Goal: Task Accomplishment & Management: Manage account settings

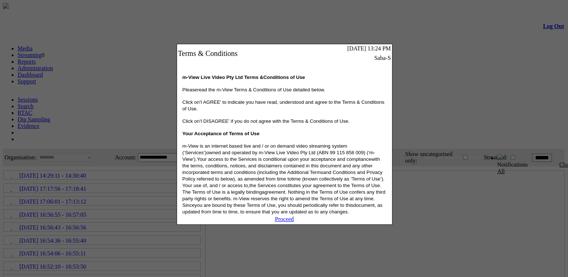
click at [280, 222] on link "Proceed" at bounding box center [284, 219] width 19 height 6
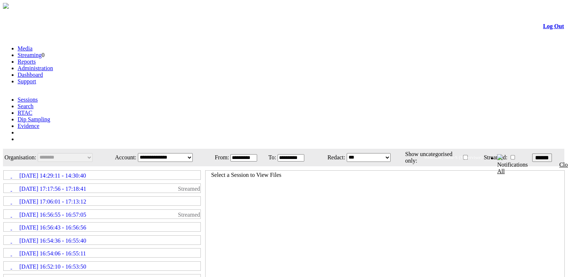
click at [53, 65] on link "Administration" at bounding box center [35, 68] width 35 height 6
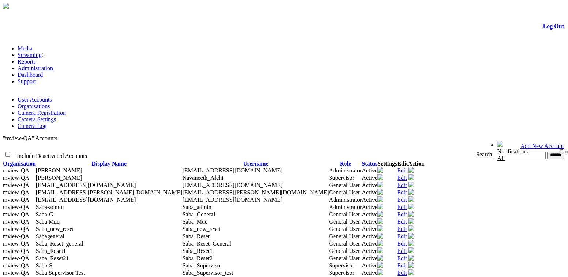
click at [66, 110] on link "Camera Registration" at bounding box center [42, 113] width 48 height 6
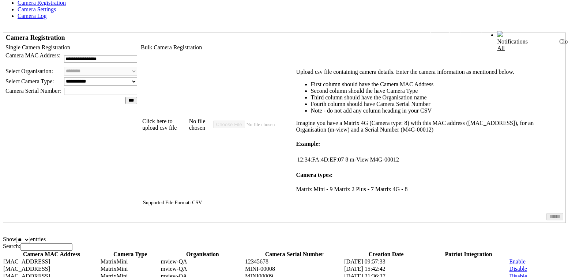
scroll to position [133, 0]
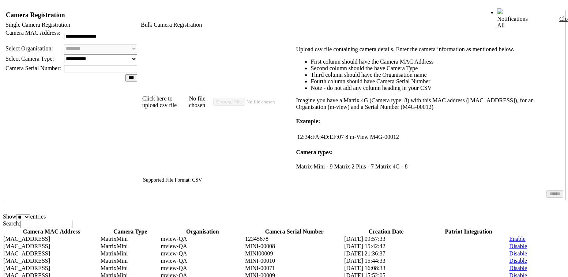
click at [71, 228] on th "Camera MAC Address" at bounding box center [51, 231] width 97 height 7
drag, startPoint x: 71, startPoint y: 69, endPoint x: 102, endPoint y: 66, distance: 30.8
click at [71, 228] on th "Camera MAC Address" at bounding box center [51, 231] width 97 height 7
click at [130, 228] on th "Camera Type" at bounding box center [130, 231] width 60 height 7
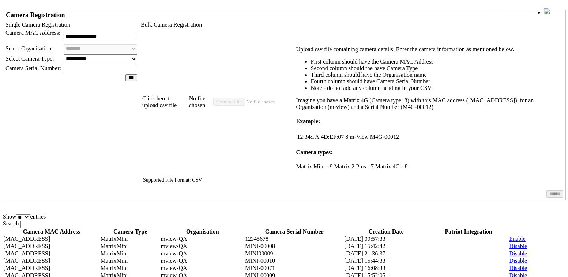
click at [189, 228] on span "Organisation" at bounding box center [202, 231] width 33 height 6
click at [118, 228] on th "Camera Type" at bounding box center [130, 231] width 60 height 7
click at [298, 228] on th "Camera Serial Number" at bounding box center [293, 231] width 99 height 7
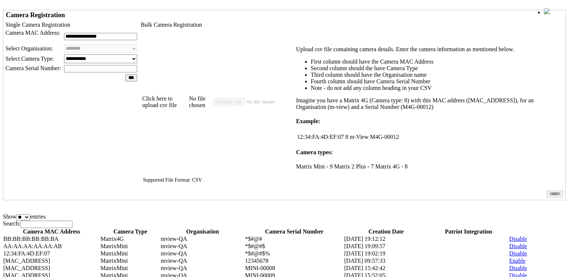
click at [297, 228] on th "Camera Serial Number" at bounding box center [293, 231] width 99 height 7
click at [380, 228] on th "Creation Date" at bounding box center [386, 231] width 84 height 7
click at [452, 228] on th "Patriot Integration" at bounding box center [468, 231] width 81 height 7
click at [451, 228] on th "Patriot Integration" at bounding box center [468, 231] width 81 height 7
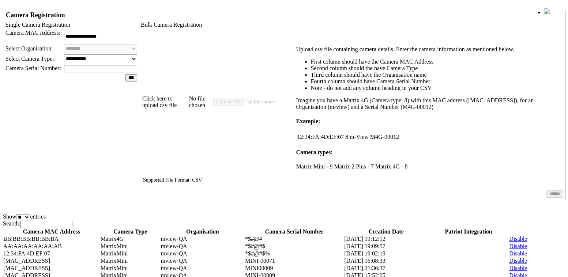
click at [451, 228] on th "Patriot Integration" at bounding box center [468, 231] width 81 height 7
click at [536, 228] on th at bounding box center [550, 231] width 28 height 7
click at [513, 228] on th ": activate to sort column ascending" at bounding box center [522, 231] width 28 height 7
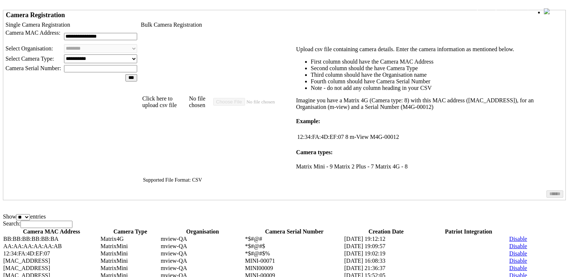
click at [512, 228] on th ": activate to sort column descending" at bounding box center [522, 231] width 28 height 7
click at [449, 228] on th "Patriot Integration" at bounding box center [468, 231] width 81 height 7
